Goal: Find specific page/section

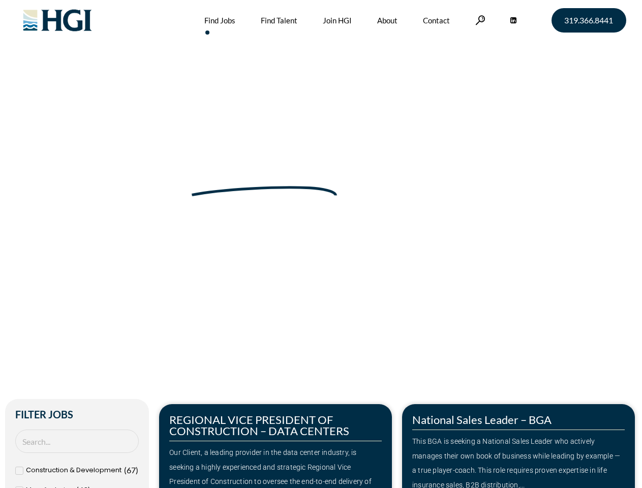
click at [321, 244] on div "Make Your Next Move Home » Jobs" at bounding box center [322, 215] width 580 height 430
click at [479, 20] on link at bounding box center [480, 20] width 10 height 10
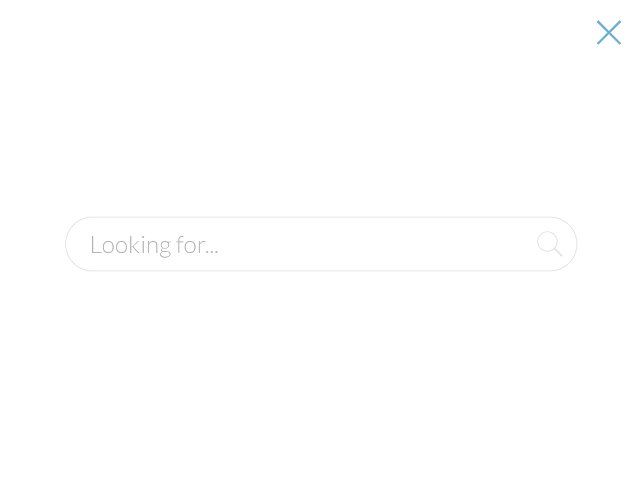
click at [276, 446] on div "Our Client, a leading provider in the data center industry, is seeking a highly…" at bounding box center [275, 474] width 212 height 58
click at [519, 446] on div "This BGA is seeking a National Sales Leader who actively manages their own book…" at bounding box center [518, 463] width 212 height 58
